Goal: Transaction & Acquisition: Purchase product/service

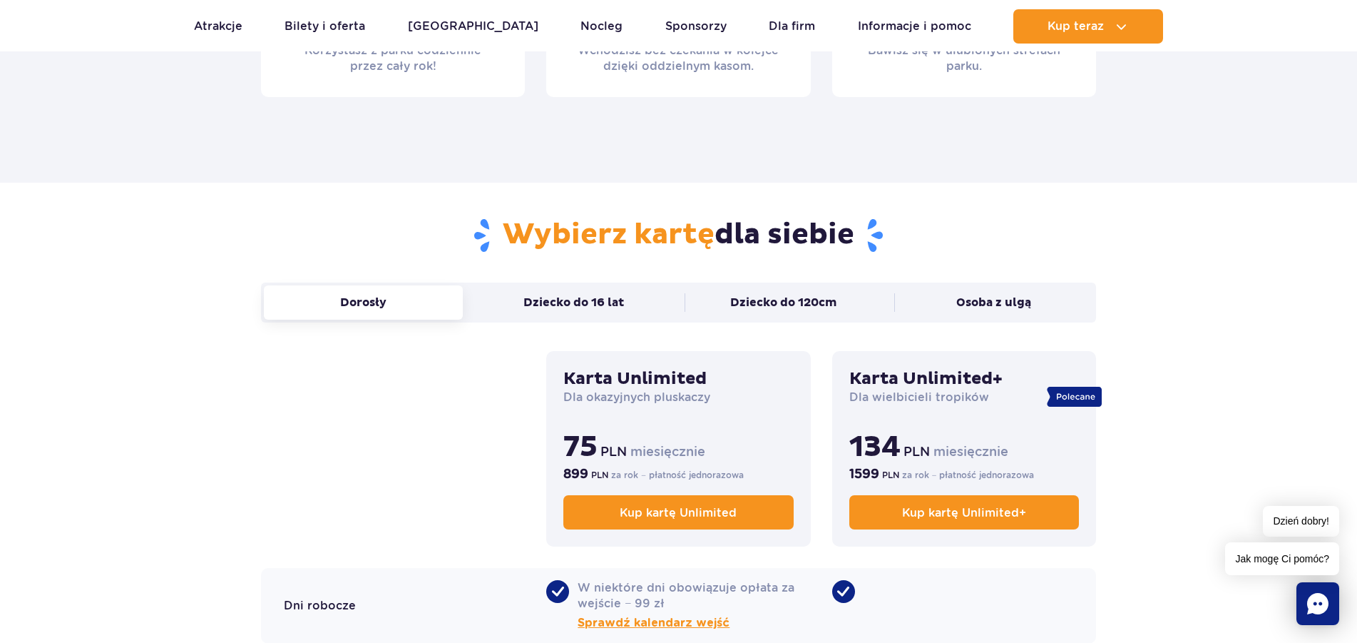
scroll to position [946, 0]
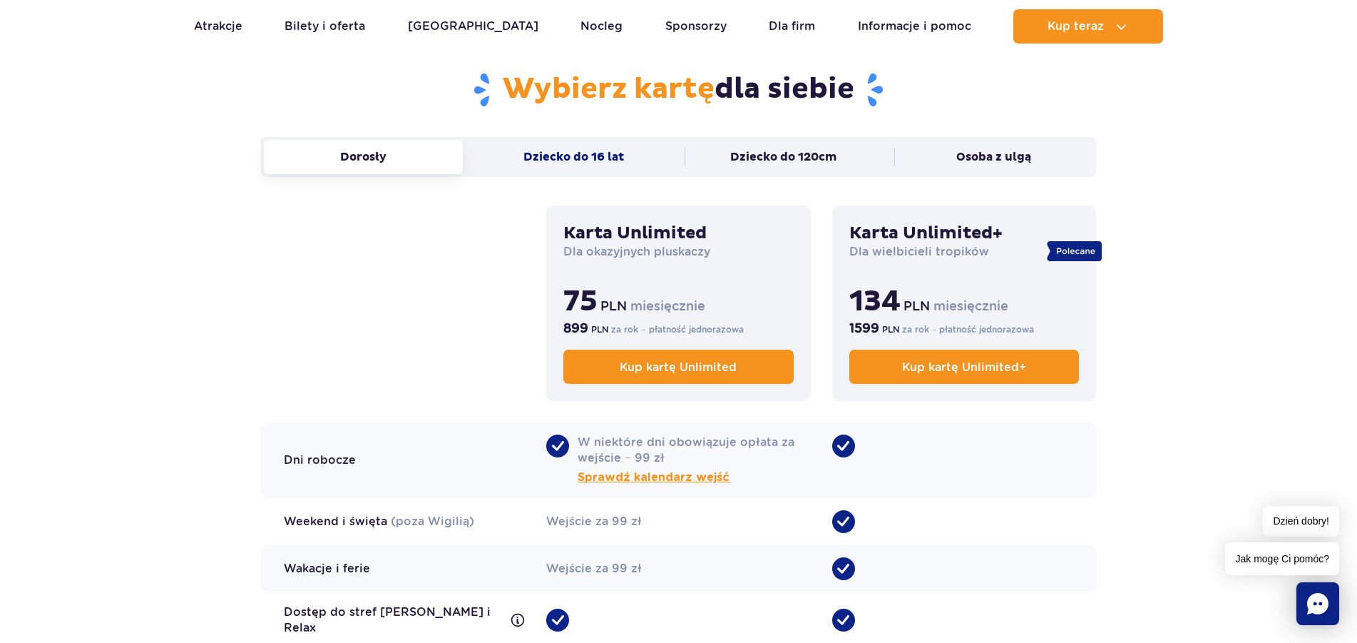
click at [537, 154] on button "Dziecko do 16 lat" at bounding box center [573, 157] width 199 height 34
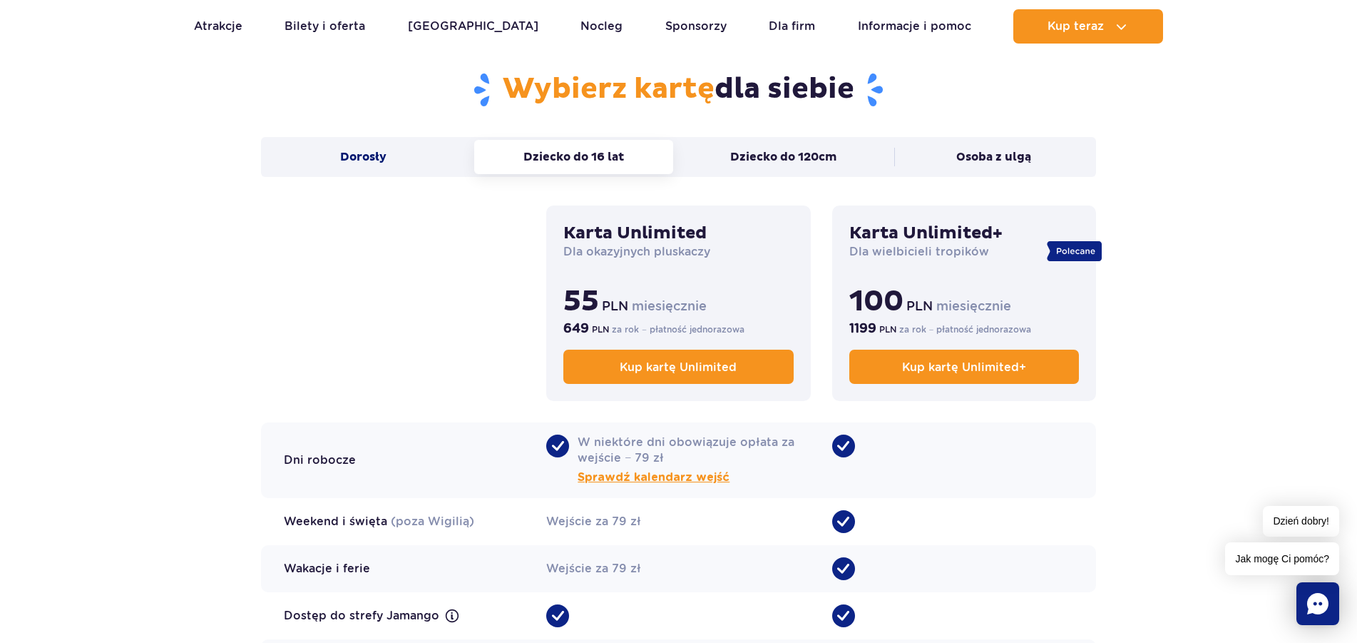
click at [389, 163] on button "Dorosły" at bounding box center [363, 157] width 199 height 34
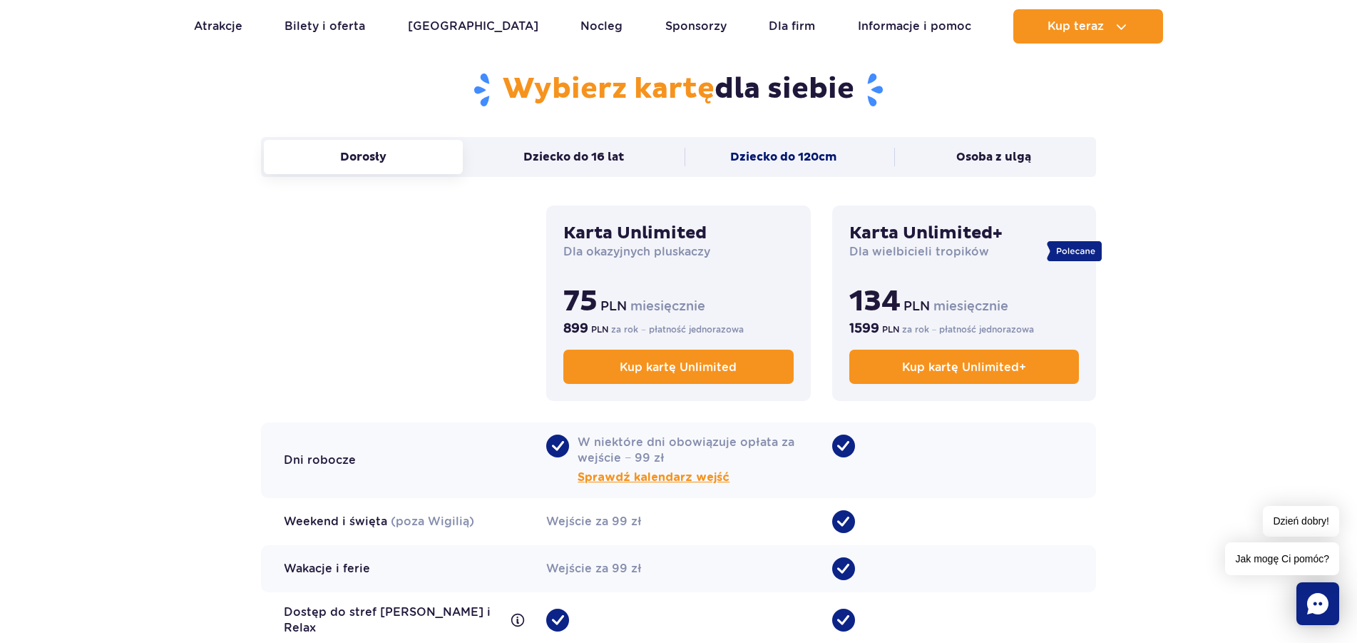
click at [819, 160] on button "Dziecko do 120cm" at bounding box center [784, 157] width 199 height 34
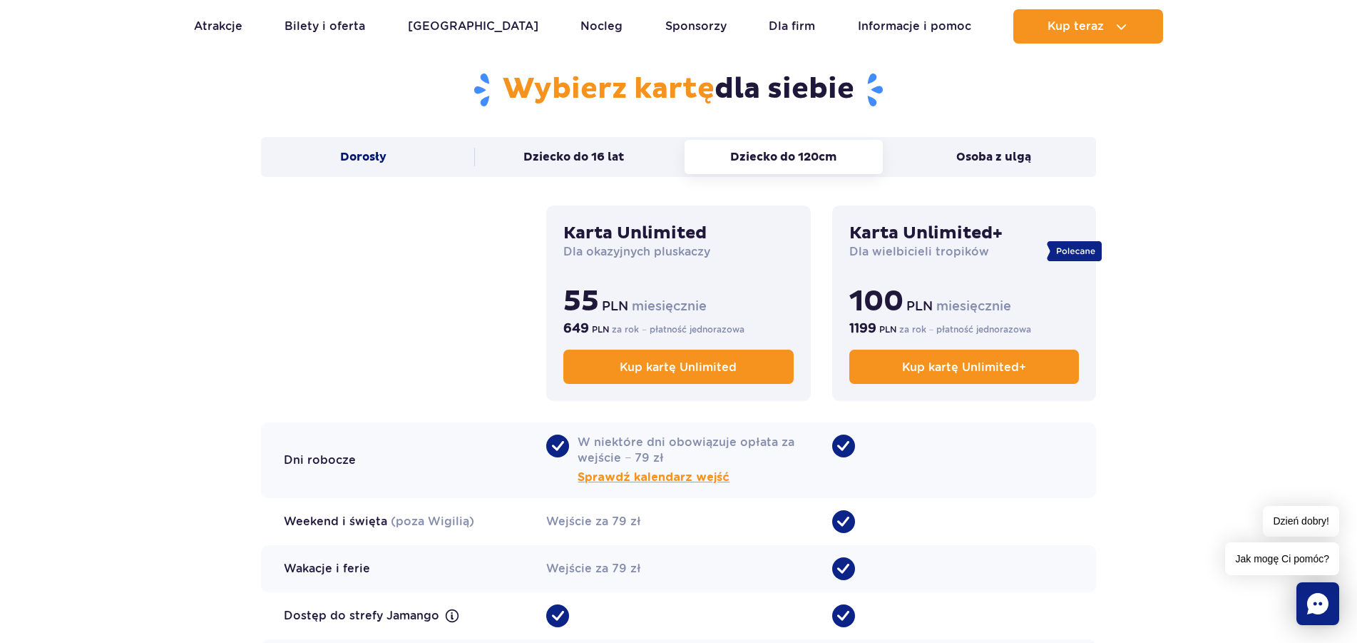
click at [398, 149] on button "Dorosły" at bounding box center [363, 157] width 199 height 34
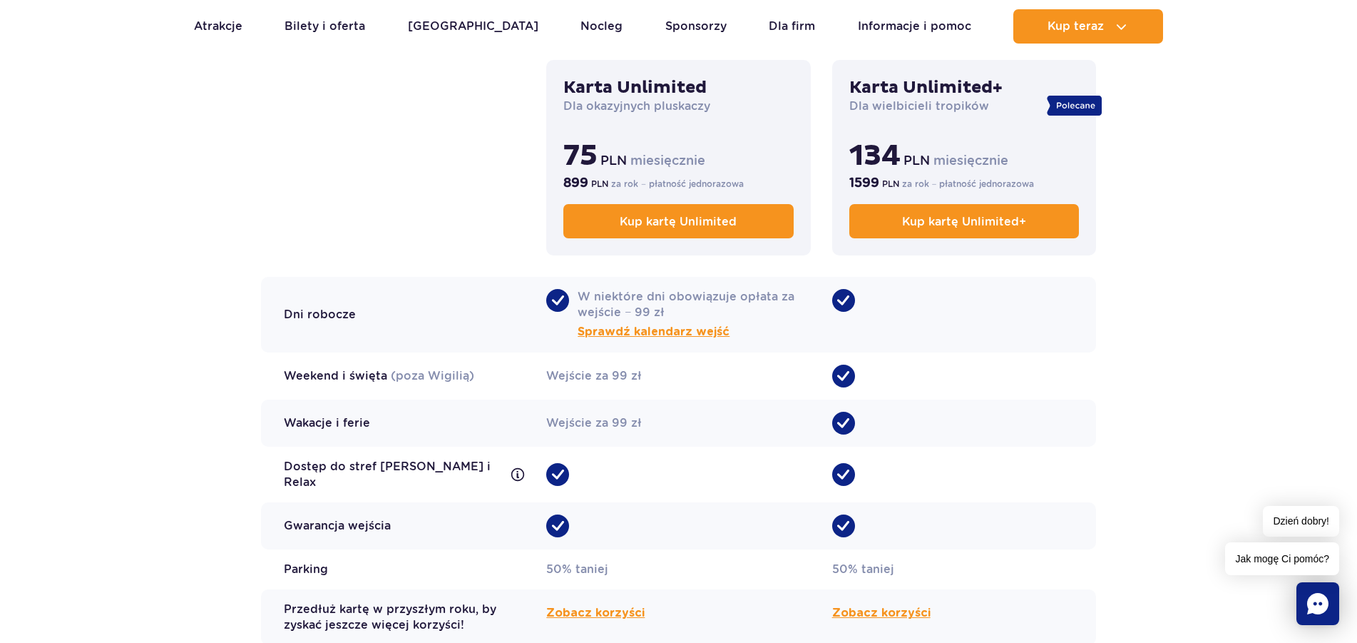
scroll to position [1164, 0]
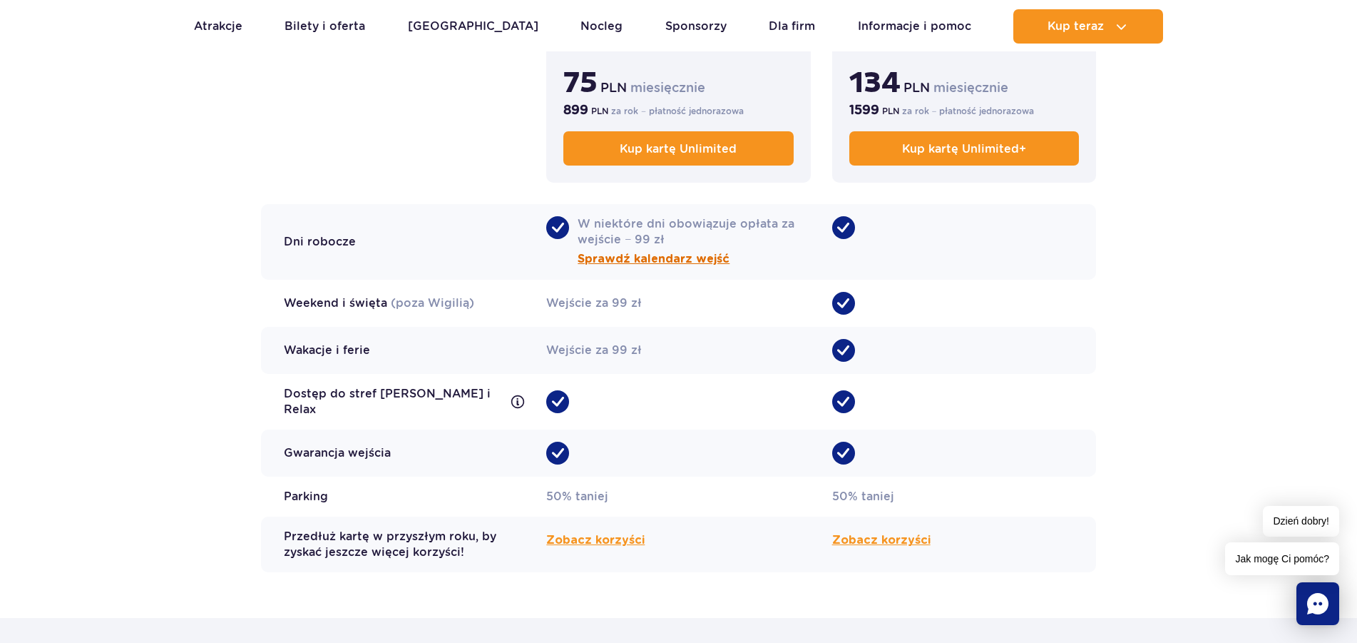
click at [650, 258] on span "Sprawdź kalendarz wejść" at bounding box center [654, 258] width 152 height 17
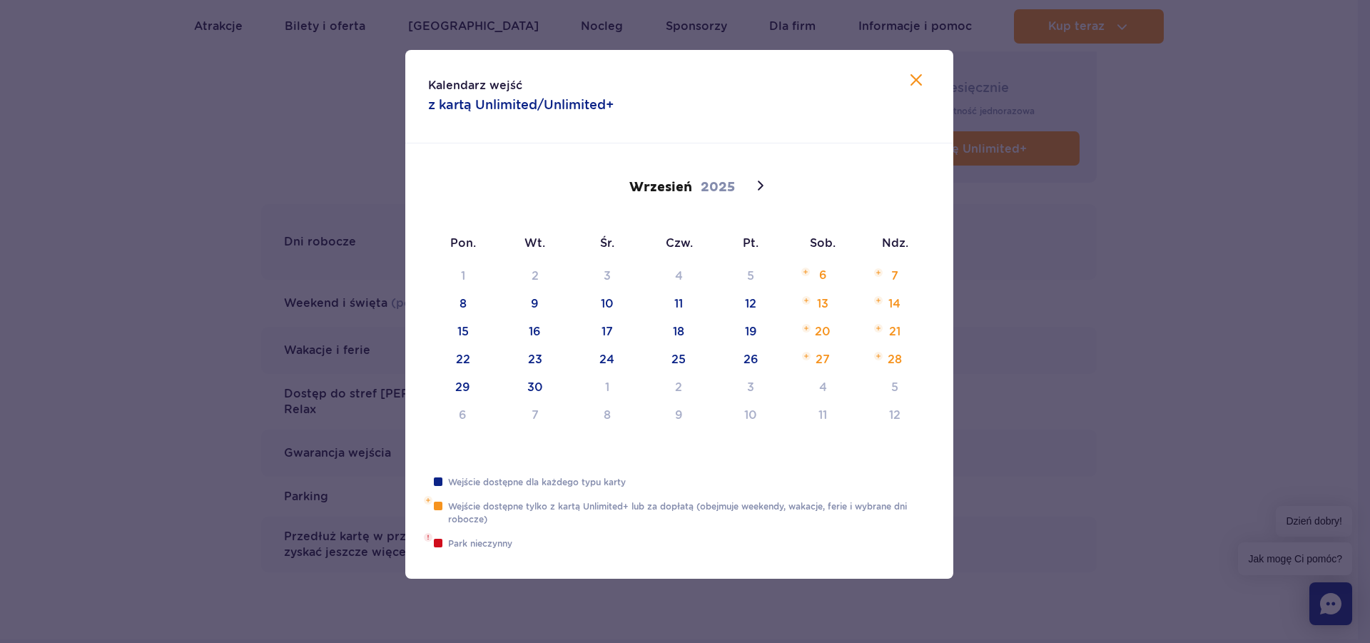
click at [921, 76] on icon at bounding box center [915, 79] width 11 height 11
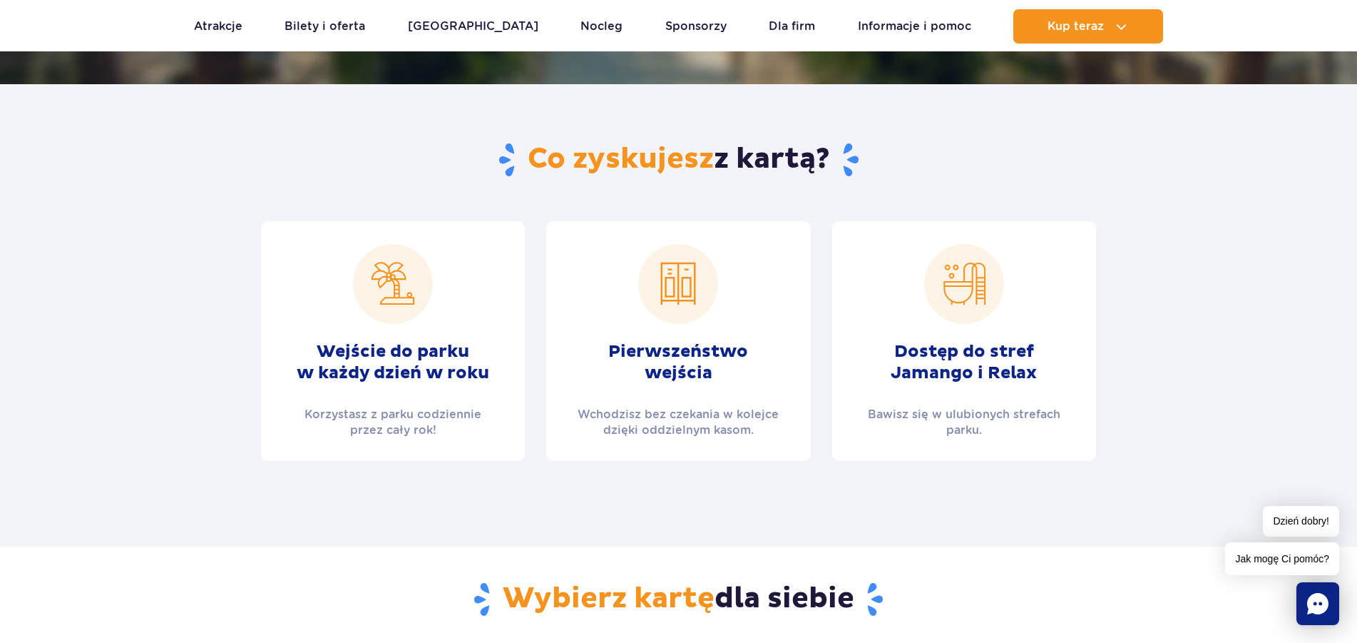
scroll to position [73, 0]
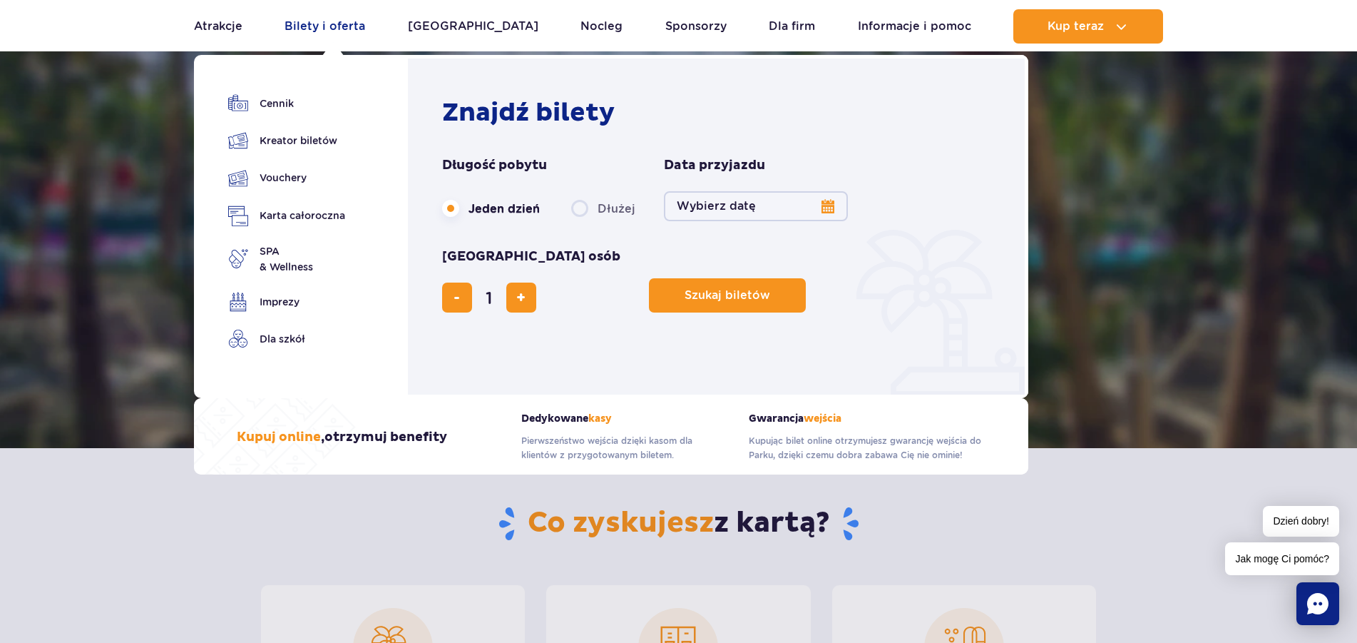
click at [317, 29] on link "Bilety i oferta" at bounding box center [325, 26] width 81 height 34
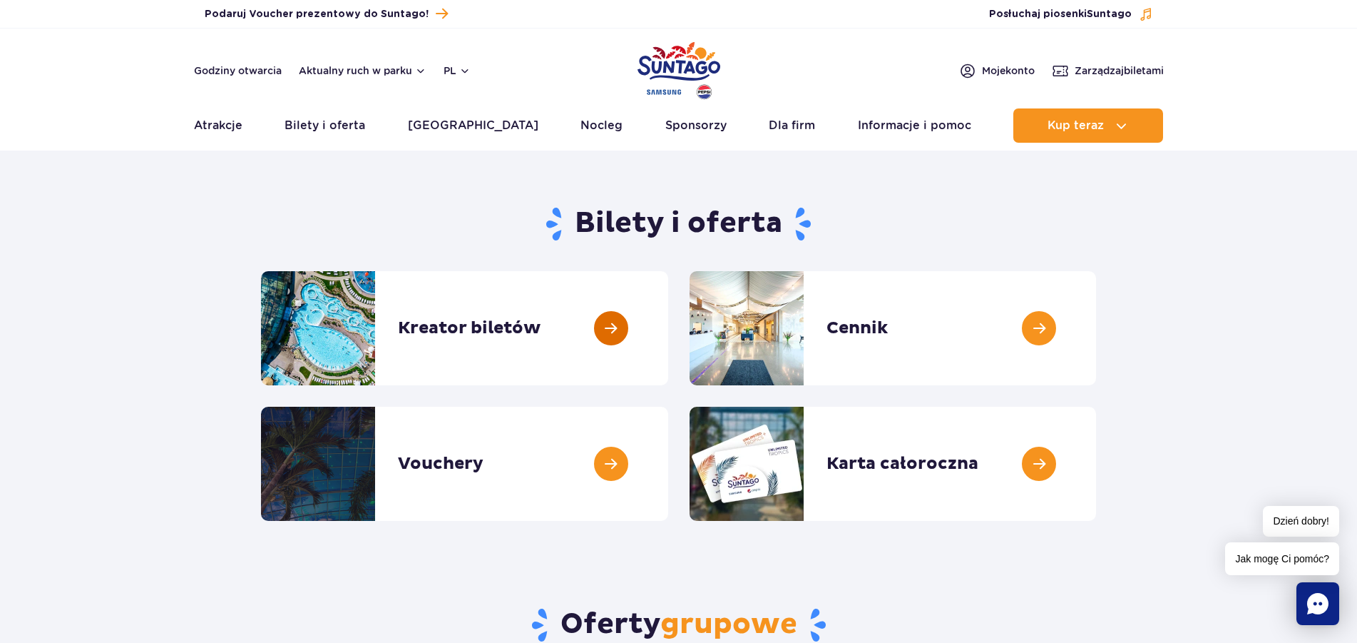
click at [668, 336] on link at bounding box center [668, 328] width 0 height 114
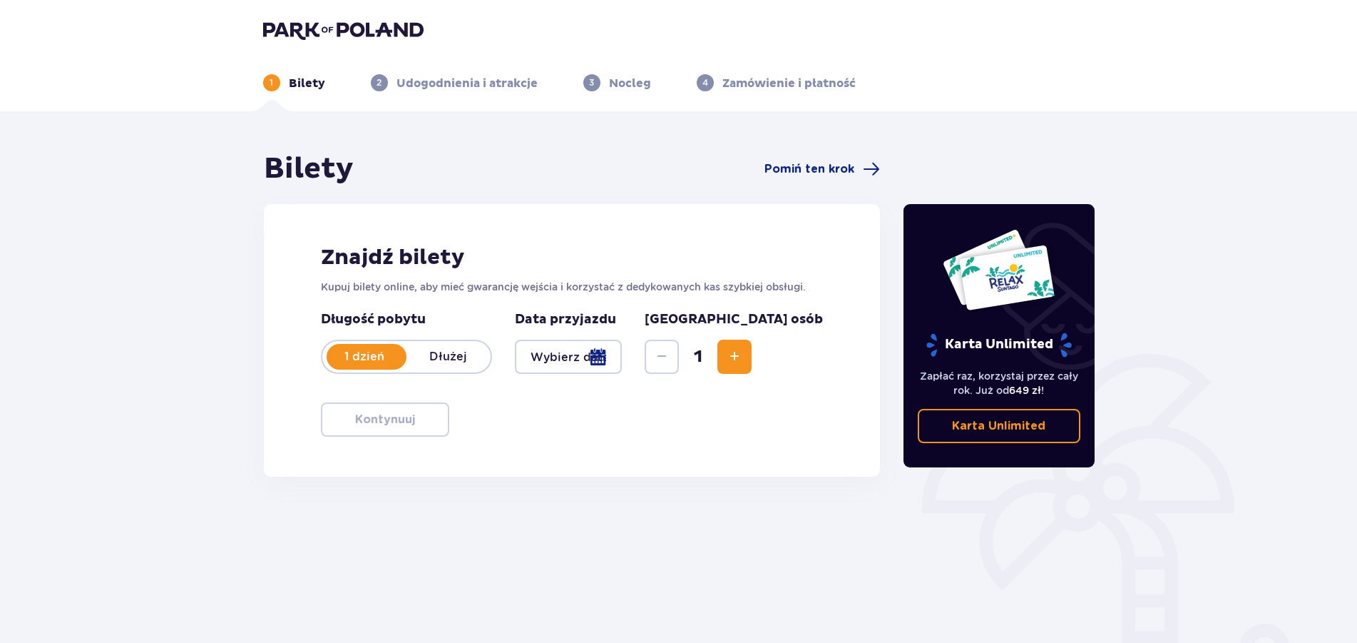
click at [623, 365] on div at bounding box center [569, 357] width 108 height 34
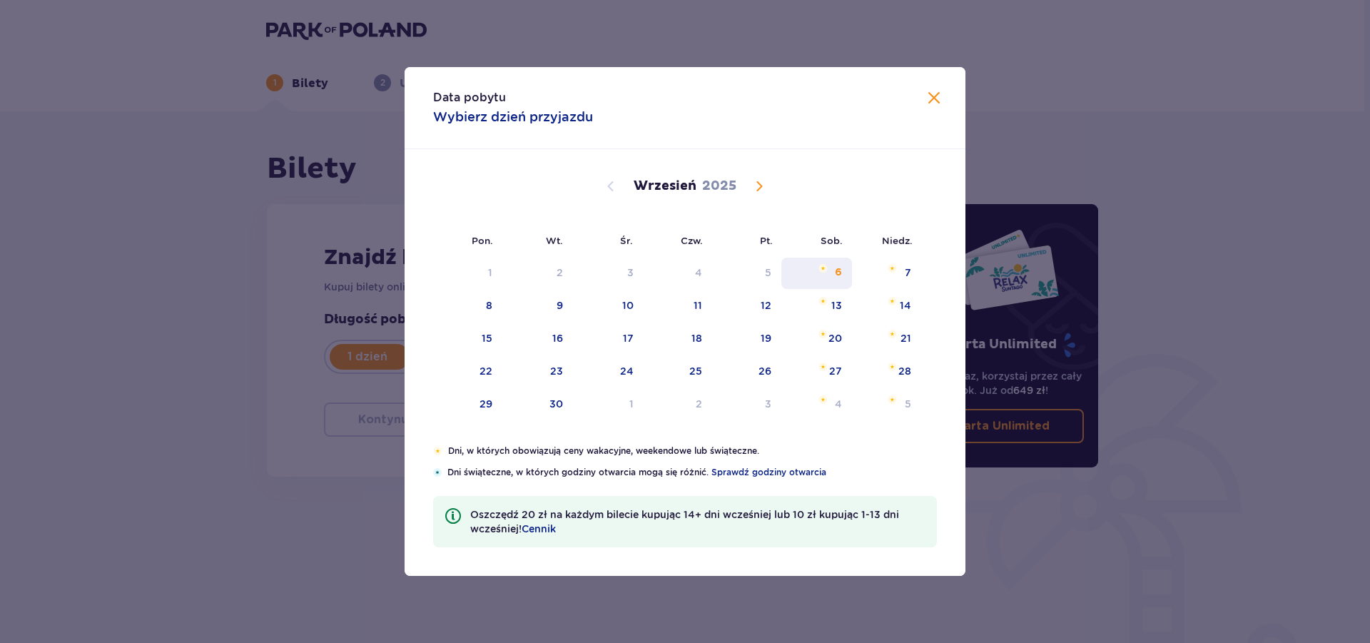
click at [838, 273] on div "6" at bounding box center [838, 272] width 7 height 14
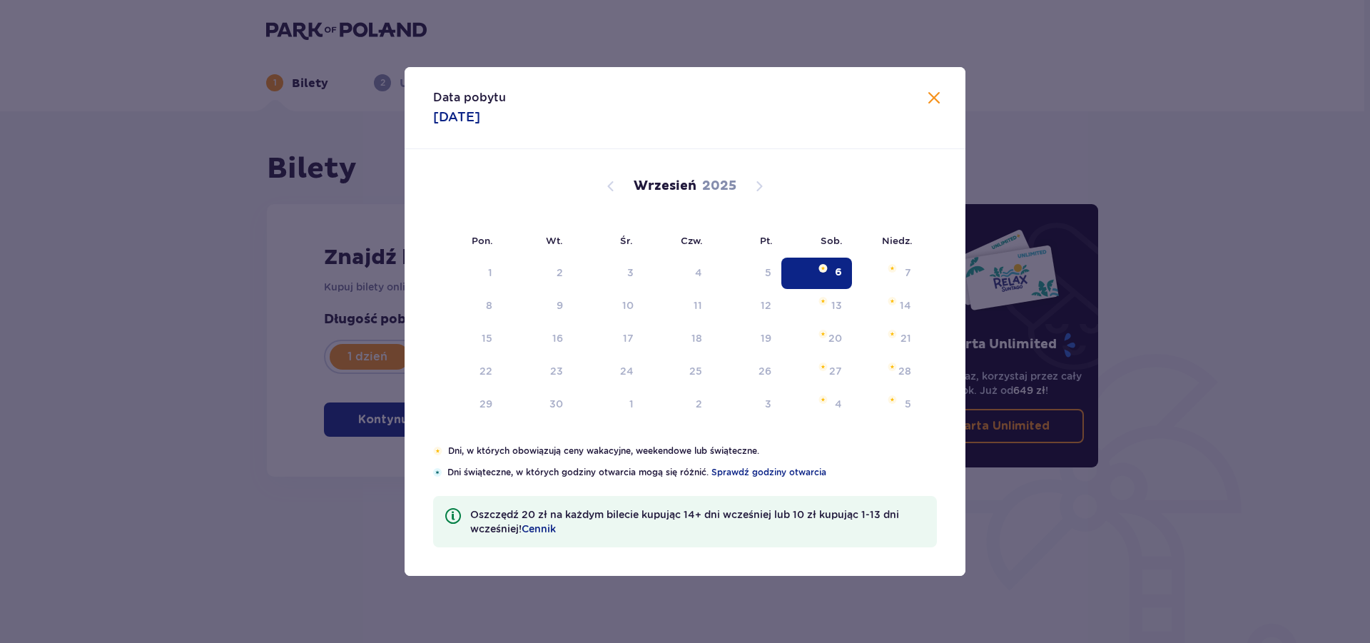
type input "06.09.25"
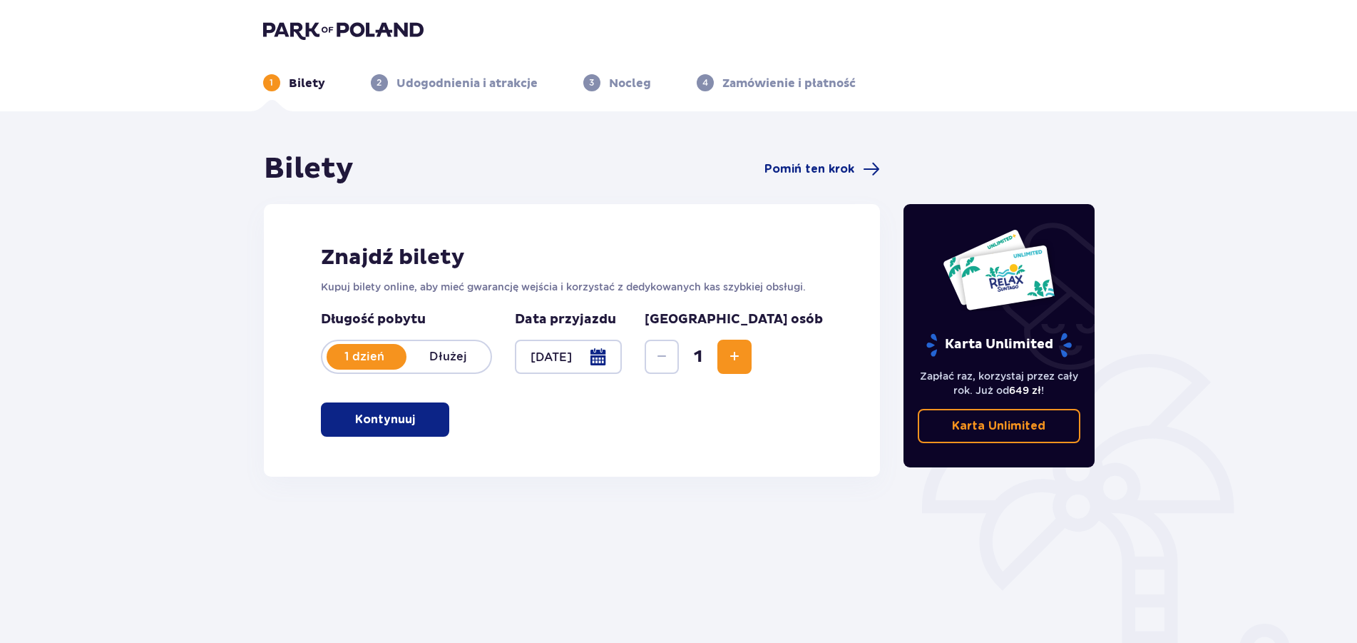
click at [378, 414] on p "Kontynuuj" at bounding box center [385, 420] width 60 height 16
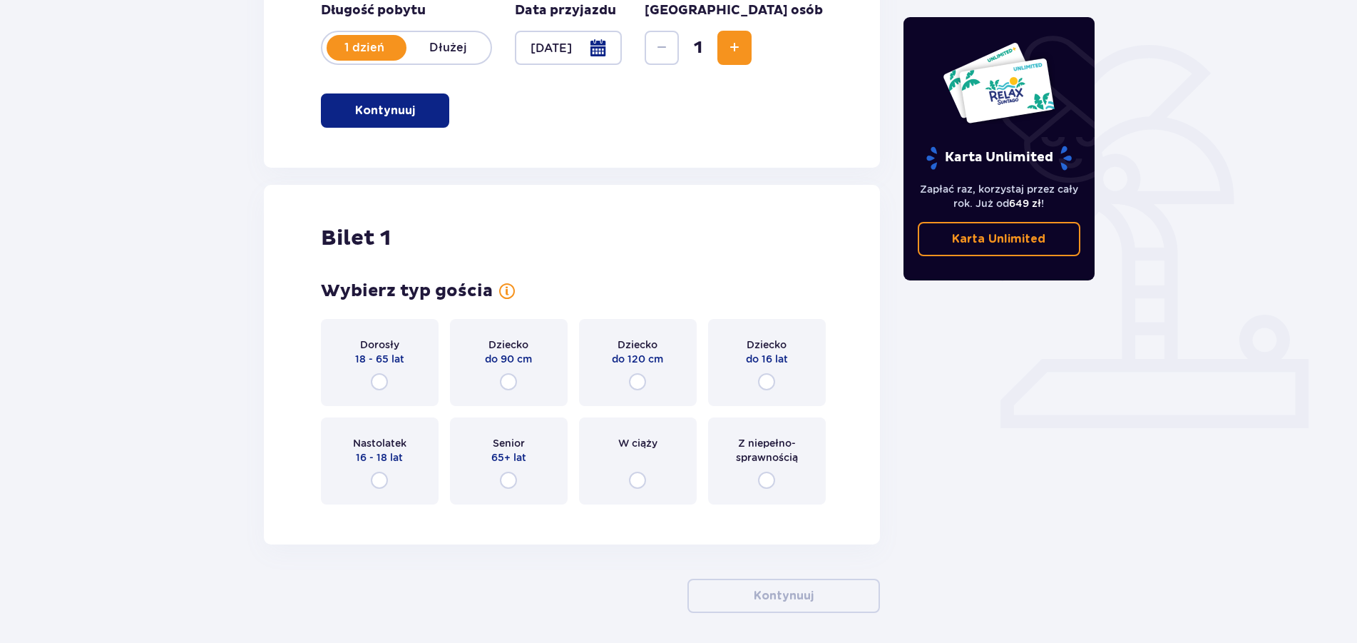
scroll to position [365, 0]
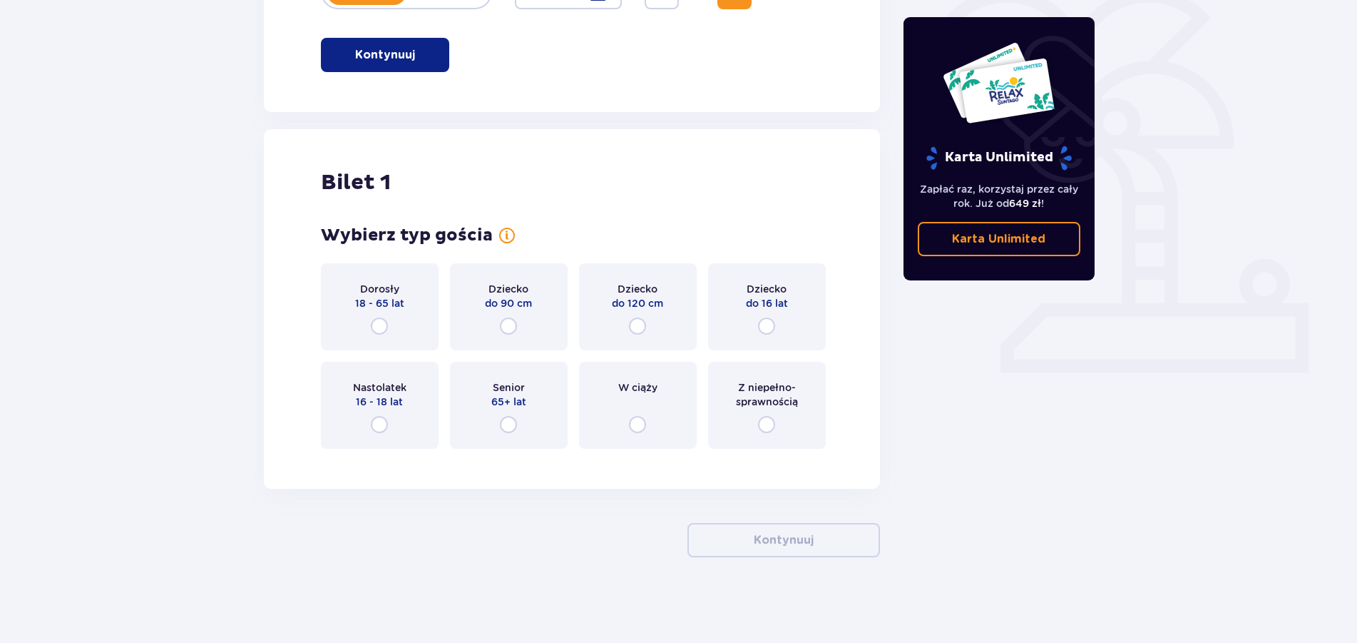
click at [401, 318] on div "Dorosły 18 - 65 lat" at bounding box center [380, 306] width 118 height 87
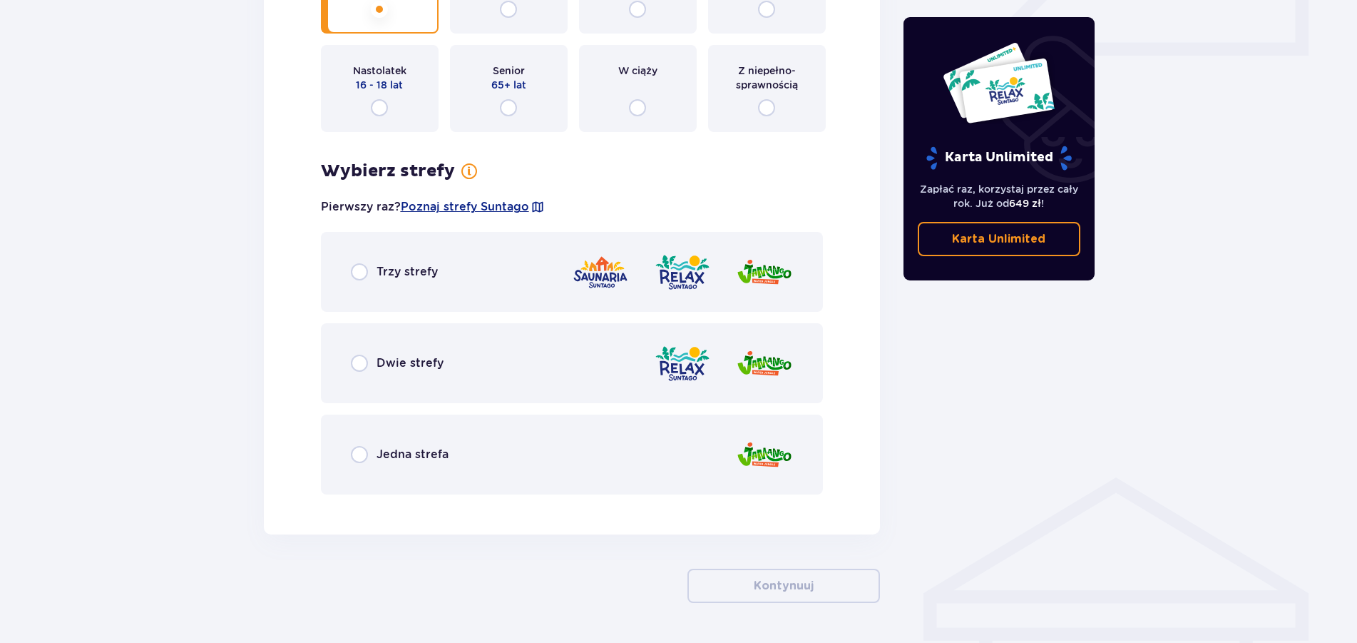
scroll to position [727, 0]
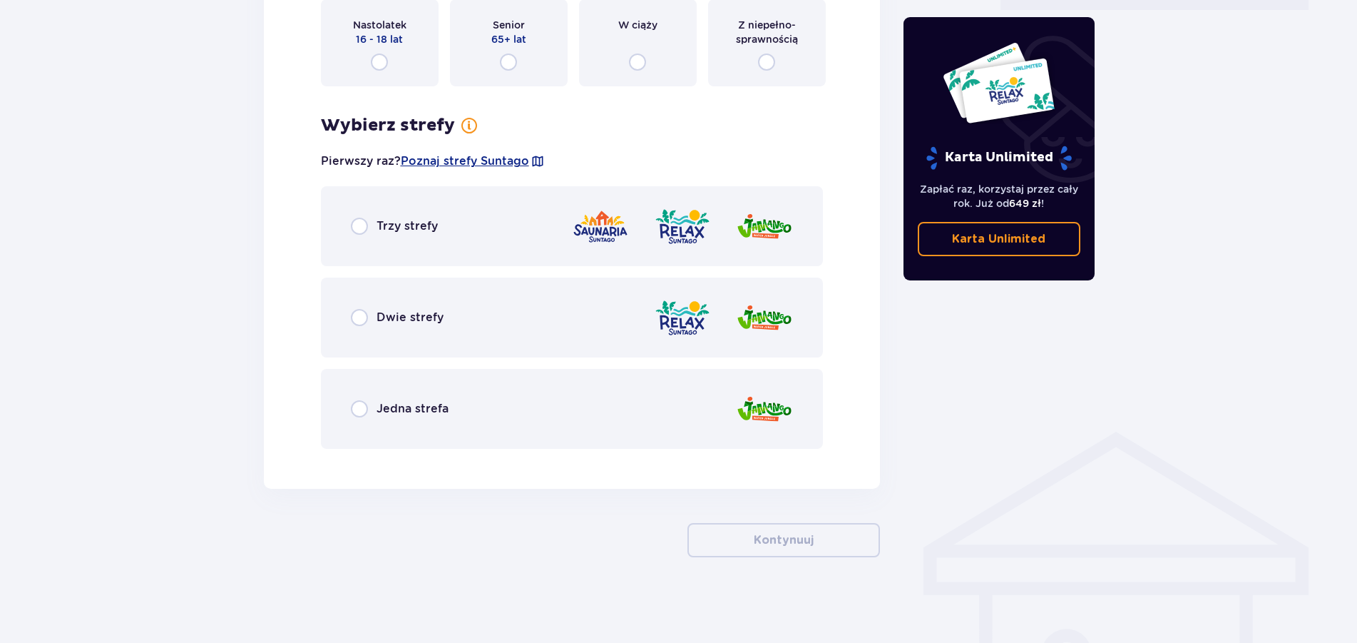
click at [415, 229] on p "Trzy strefy" at bounding box center [407, 226] width 61 height 16
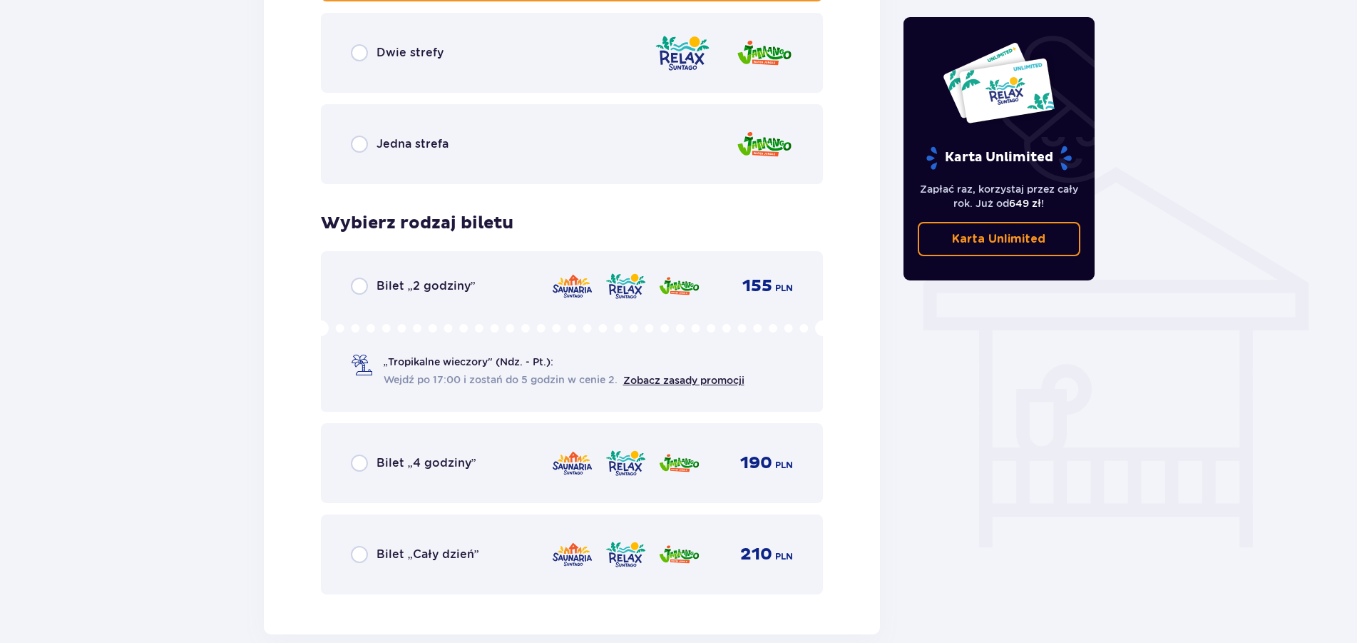
scroll to position [700, 0]
